Goal: Information Seeking & Learning: Learn about a topic

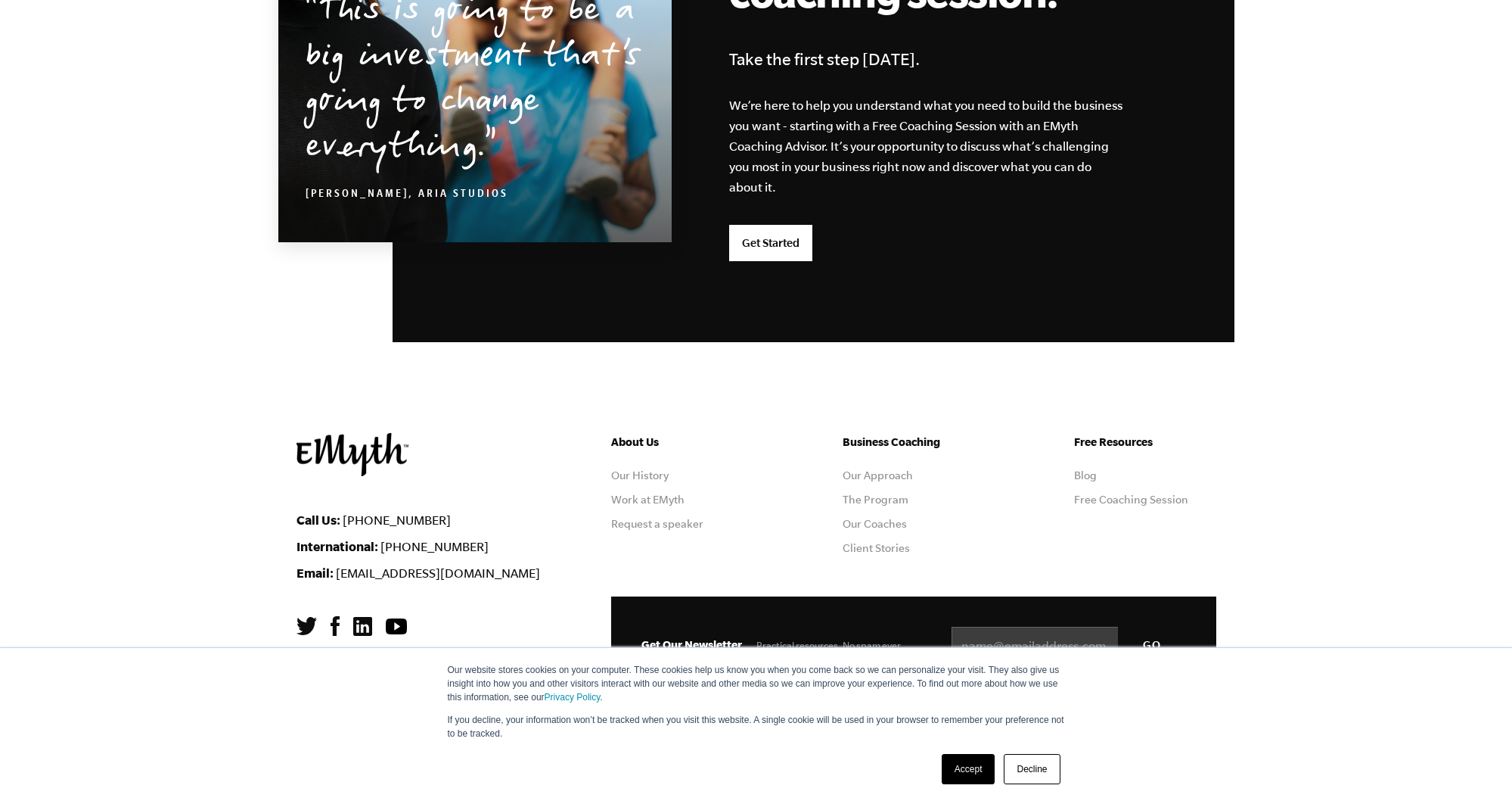
scroll to position [3861, 0]
click at [893, 474] on link "Our Approach" at bounding box center [879, 476] width 71 height 12
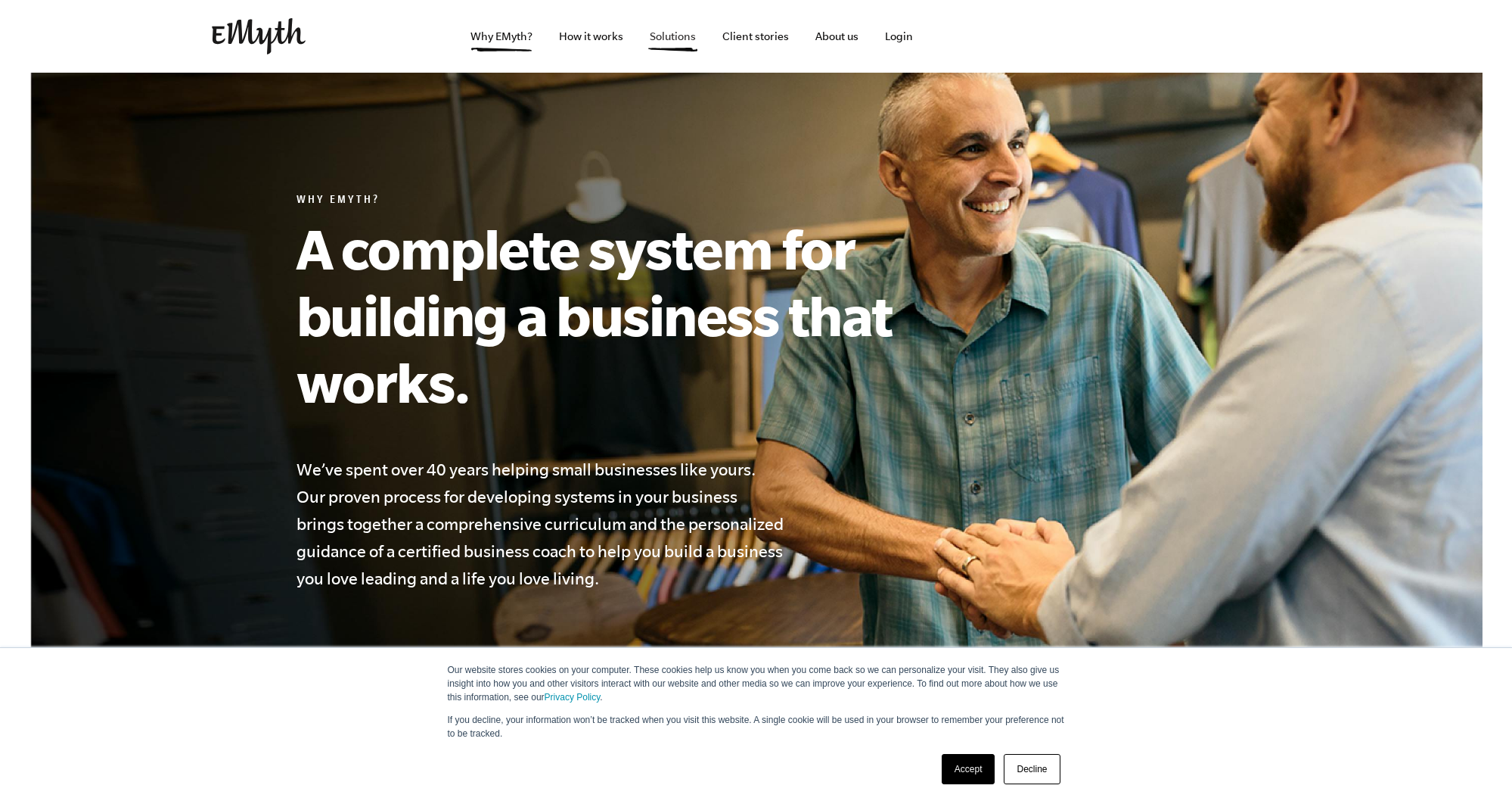
click at [670, 34] on link "Solutions" at bounding box center [673, 36] width 71 height 72
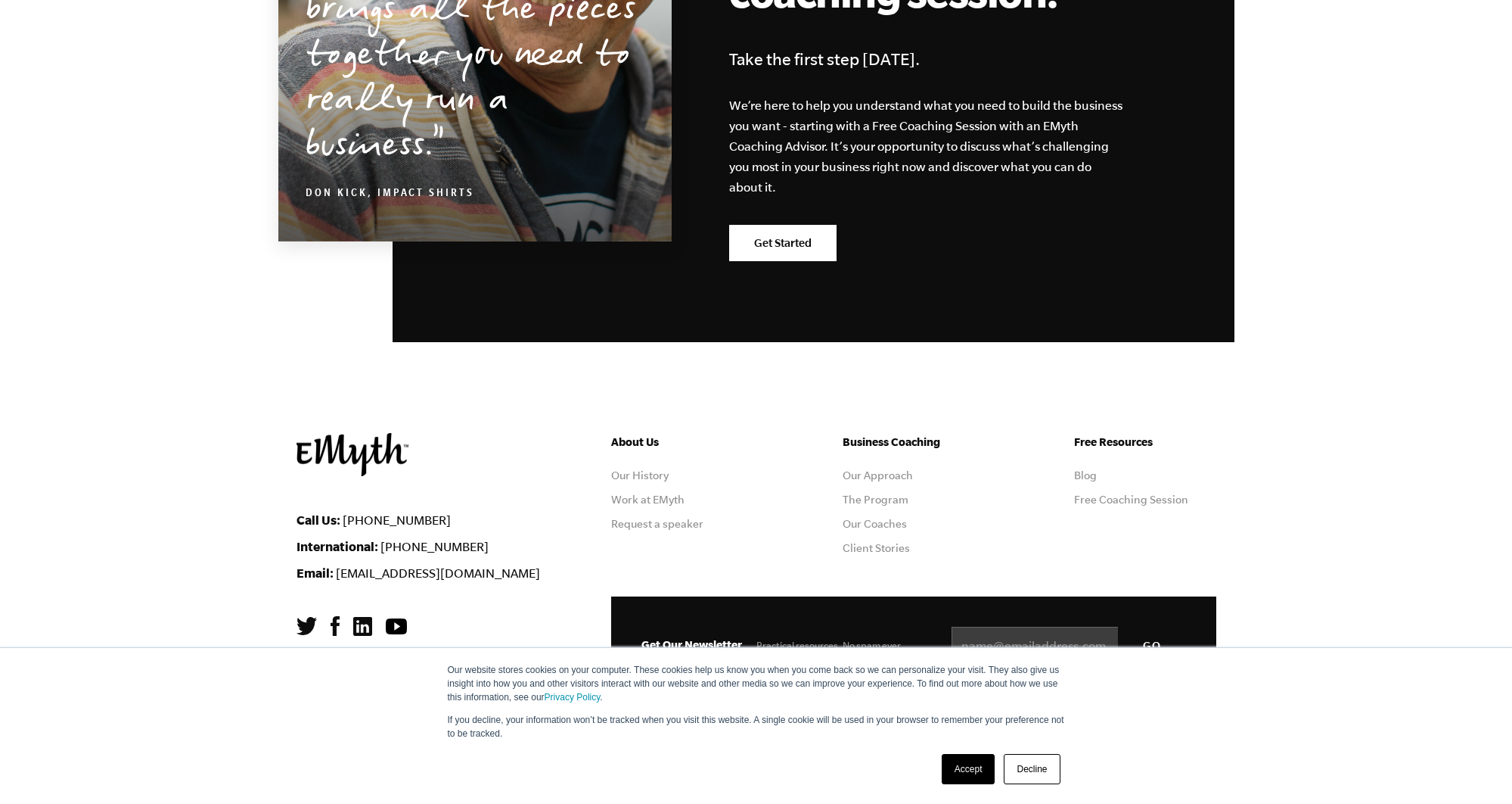
scroll to position [2605, 0]
click at [879, 501] on link "The Program" at bounding box center [876, 500] width 66 height 12
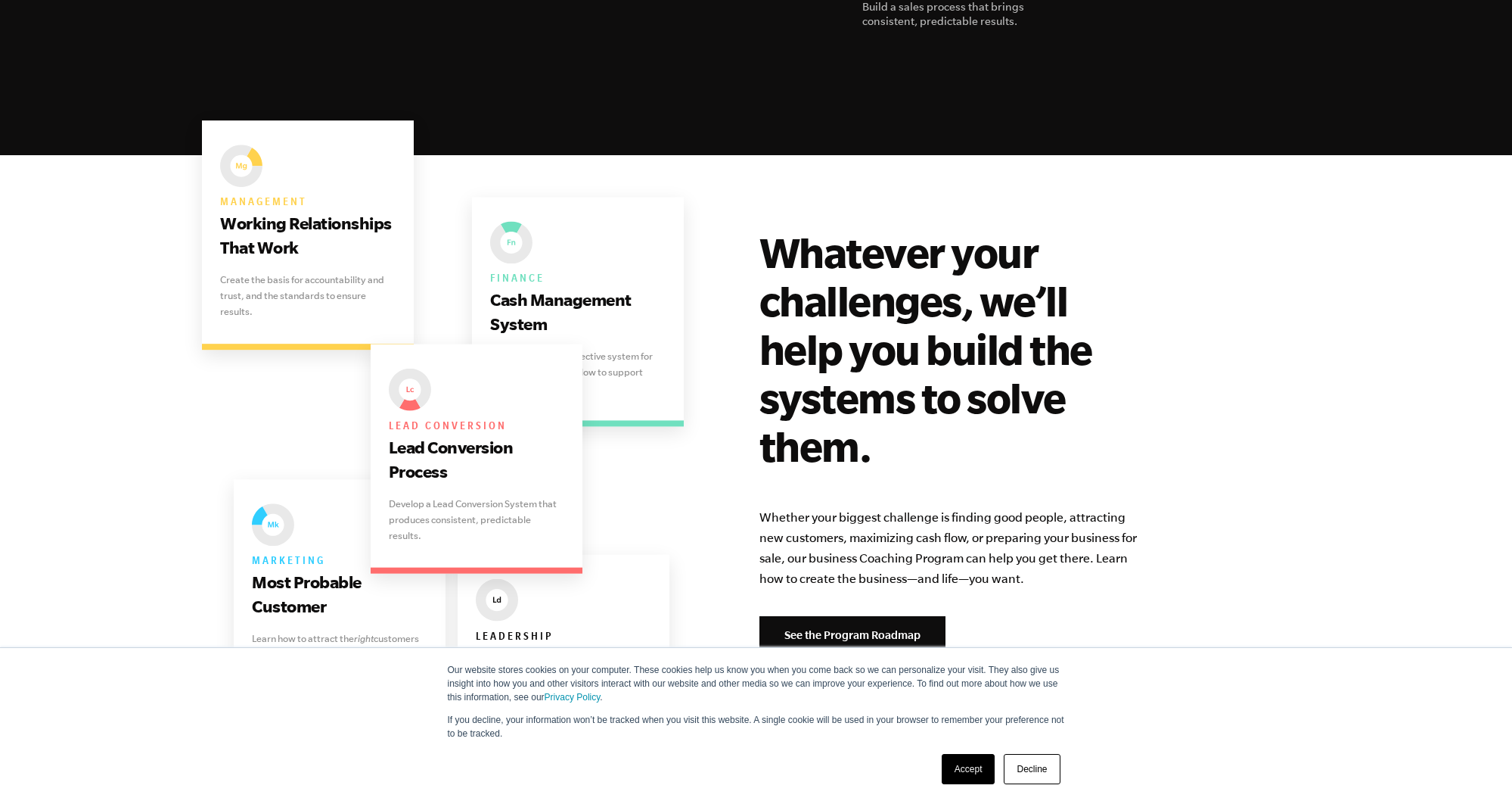
scroll to position [2847, 0]
